Goal: Navigation & Orientation: Find specific page/section

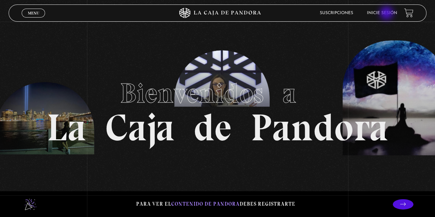
click at [387, 14] on link "Inicie sesión" at bounding box center [382, 13] width 30 height 4
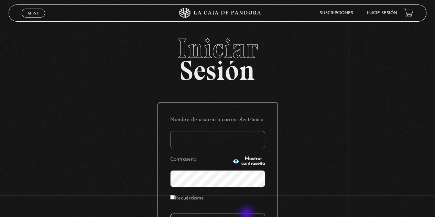
type input "ericka.quiros@hotmail.com"
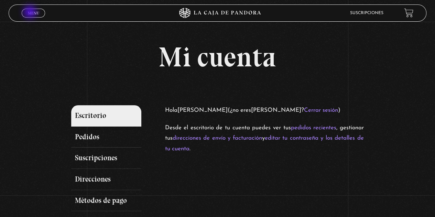
click at [31, 13] on span "Menu" at bounding box center [33, 13] width 11 height 4
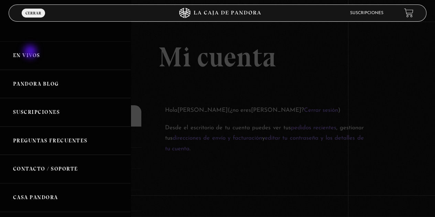
click at [31, 52] on link "En vivos" at bounding box center [65, 55] width 131 height 29
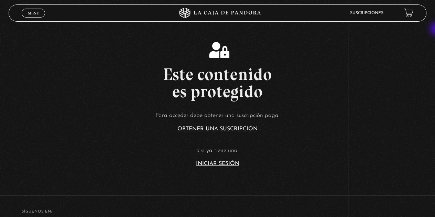
scroll to position [96, 0]
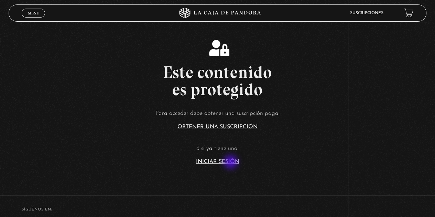
click at [231, 163] on link "Iniciar Sesión" at bounding box center [217, 162] width 43 height 6
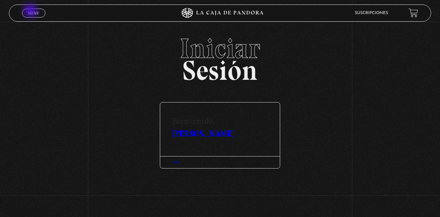
click at [31, 11] on span "Menu" at bounding box center [33, 13] width 11 height 4
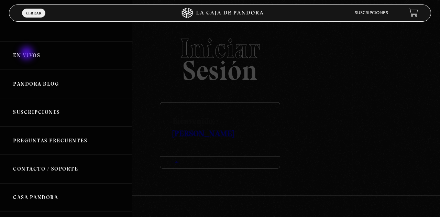
click at [28, 54] on link "En vivos" at bounding box center [66, 55] width 132 height 29
